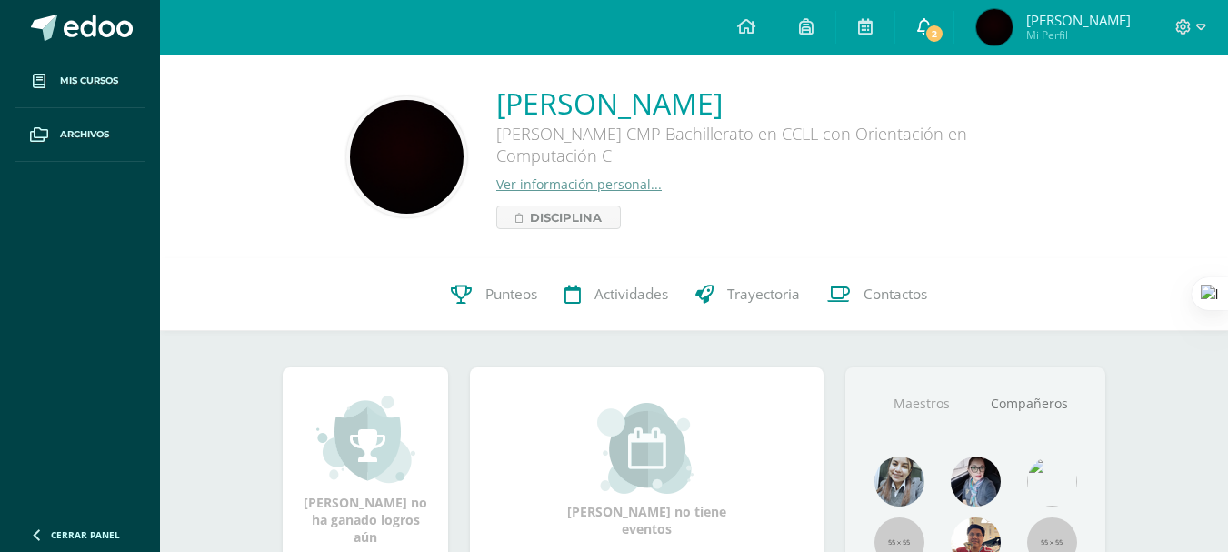
click at [954, 15] on link "2" at bounding box center [925, 27] width 58 height 55
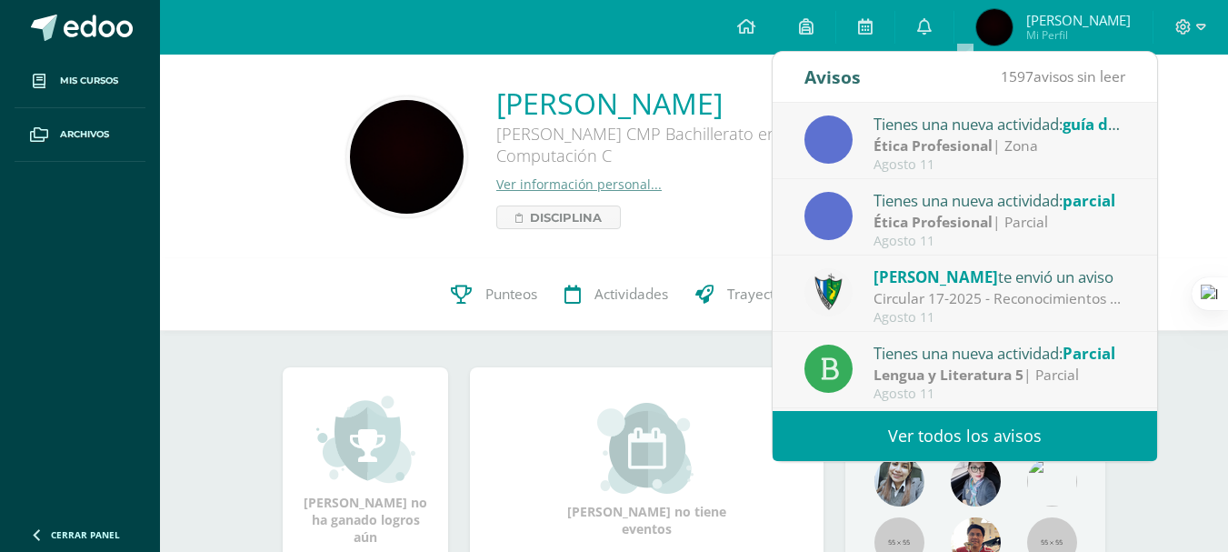
scroll to position [91, 0]
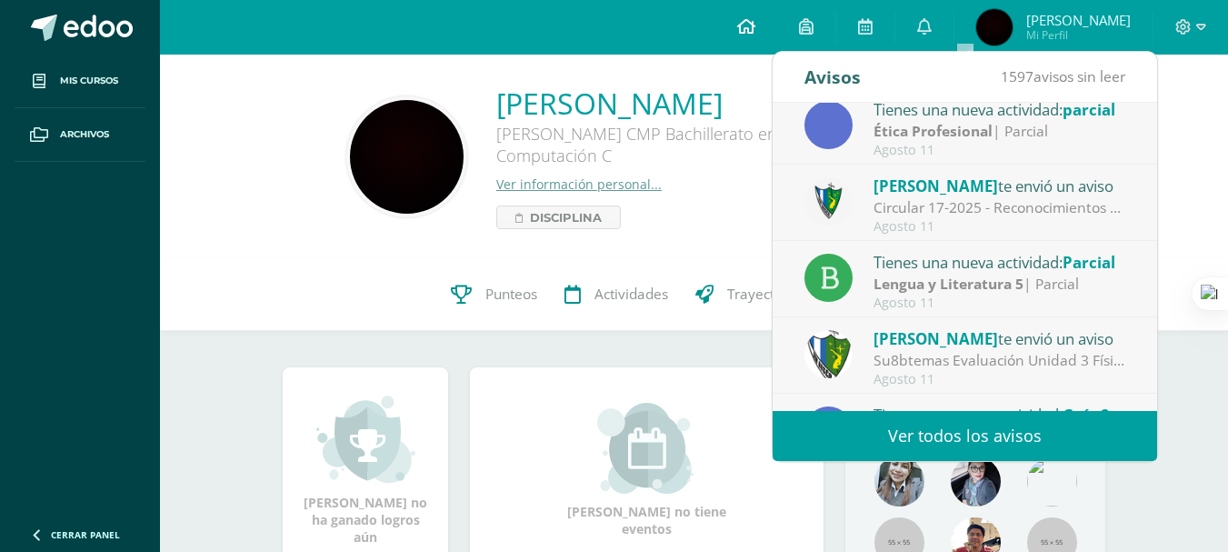
click at [777, 16] on link at bounding box center [747, 27] width 62 height 55
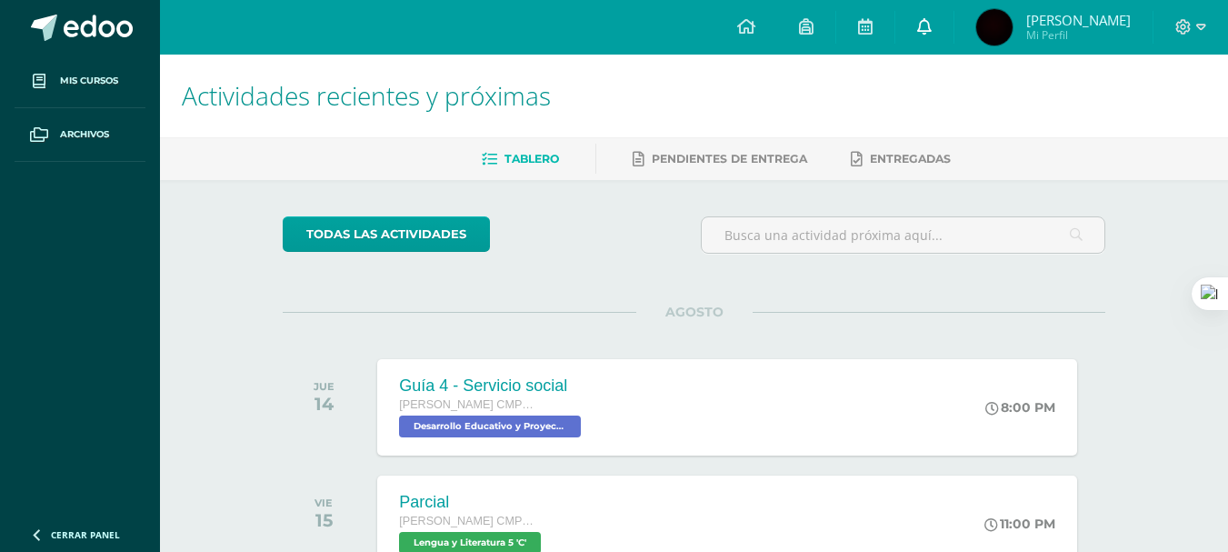
click at [954, 42] on link at bounding box center [925, 27] width 58 height 55
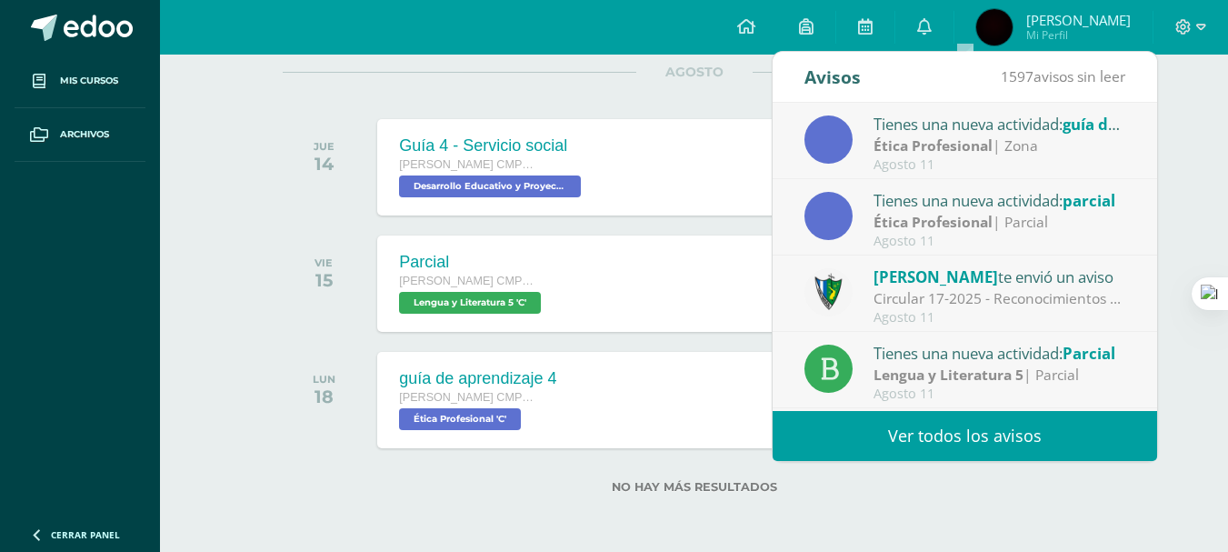
click at [705, 117] on div "JUE 14 Guía 4 - Servicio social Quinto Bachillerato CMP Bachillerato en CCLL co…" at bounding box center [694, 167] width 823 height 102
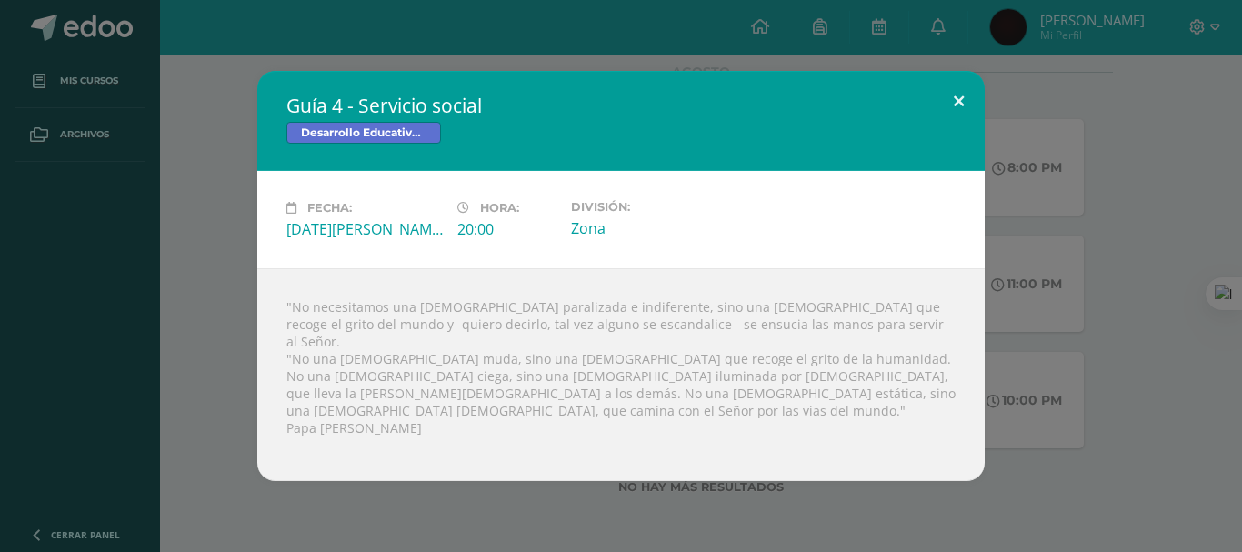
click at [962, 122] on button at bounding box center [959, 102] width 52 height 62
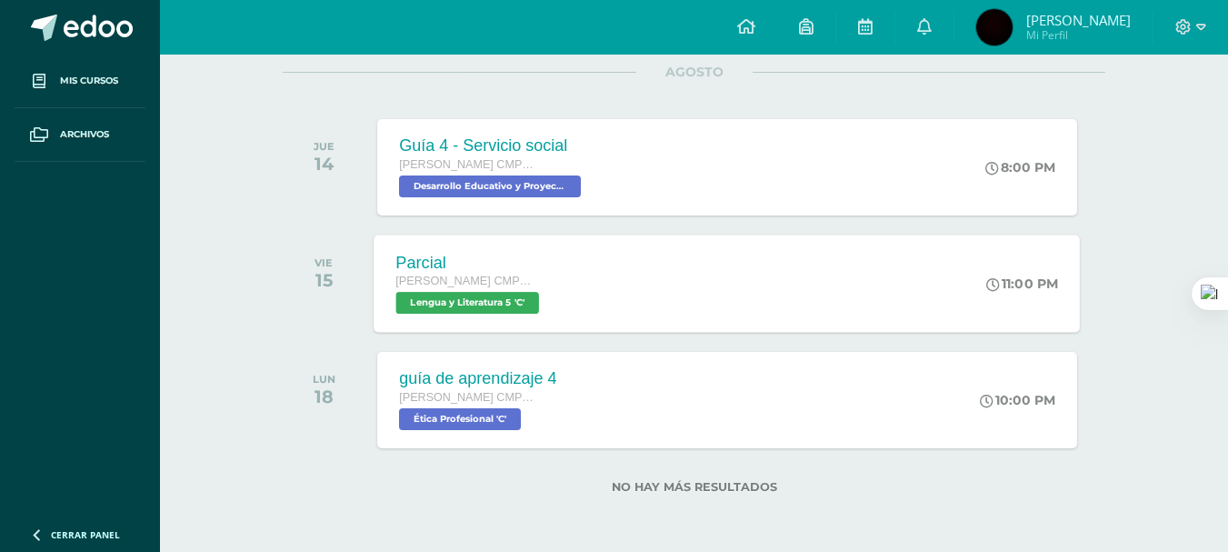
click at [850, 283] on div "Parcial Quinto Bachillerato CMP Bachillerato en CCLL con Orientación en Computa…" at bounding box center [728, 283] width 706 height 97
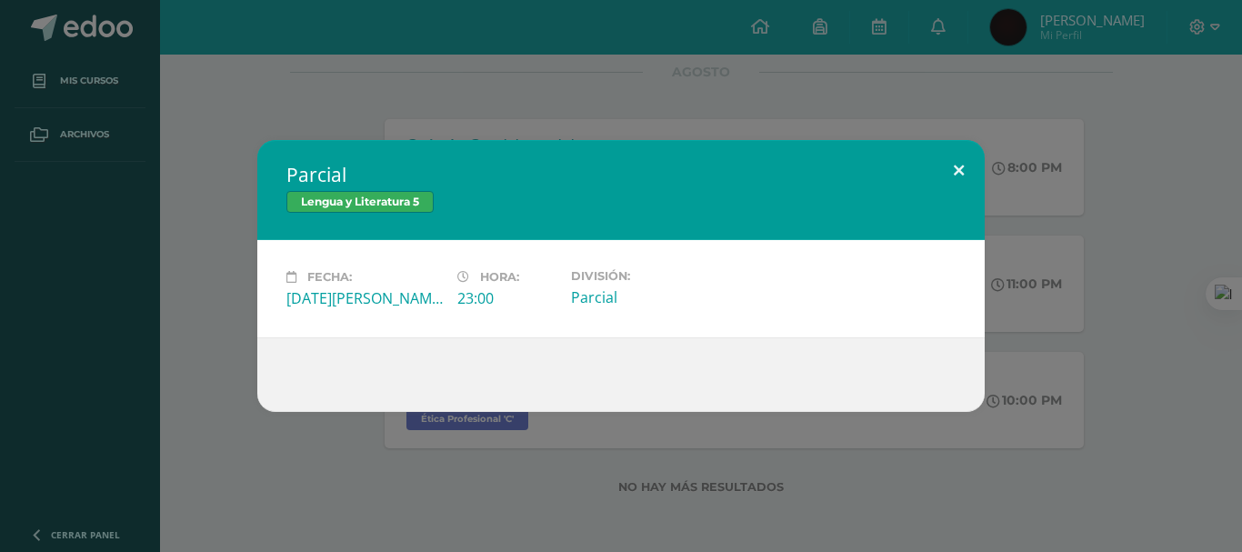
click at [948, 145] on button at bounding box center [959, 171] width 52 height 62
